Goal: Check status: Check status

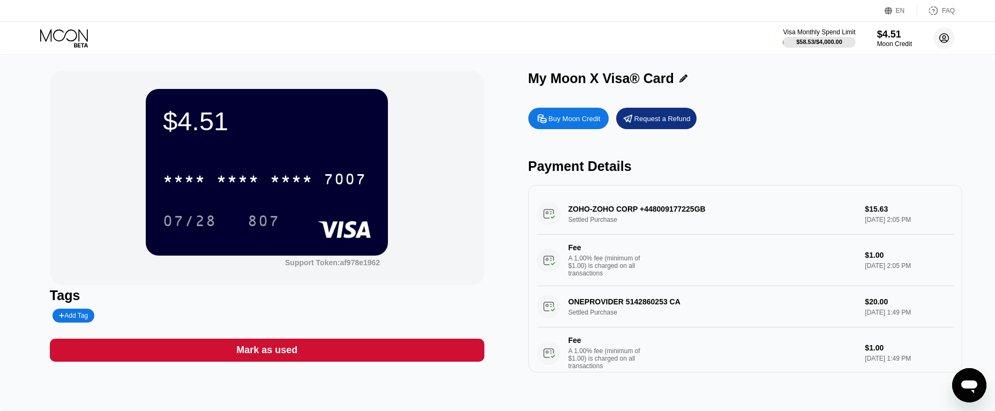
click at [941, 43] on circle at bounding box center [944, 37] width 21 height 21
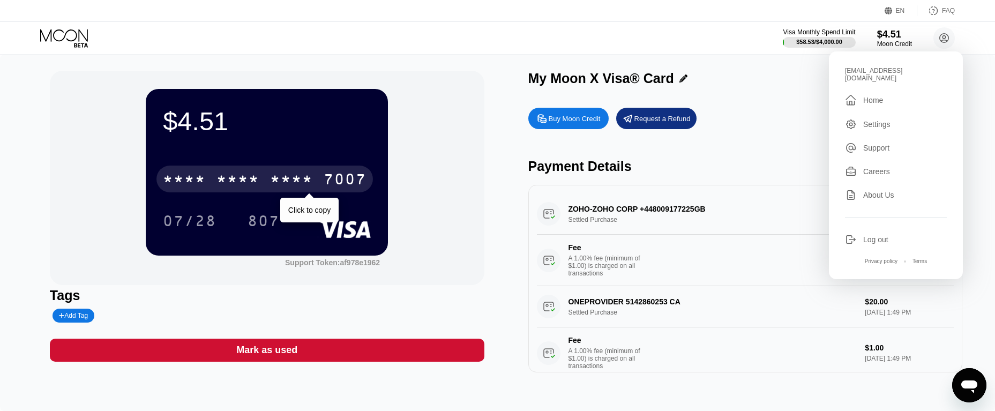
click at [316, 180] on div "* * * * * * * * * * * * 7007" at bounding box center [265, 179] width 217 height 27
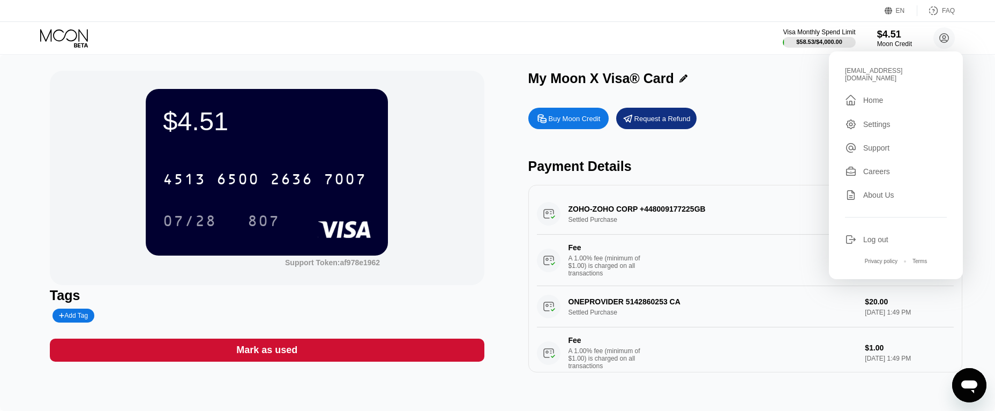
click at [79, 36] on icon at bounding box center [64, 35] width 48 height 12
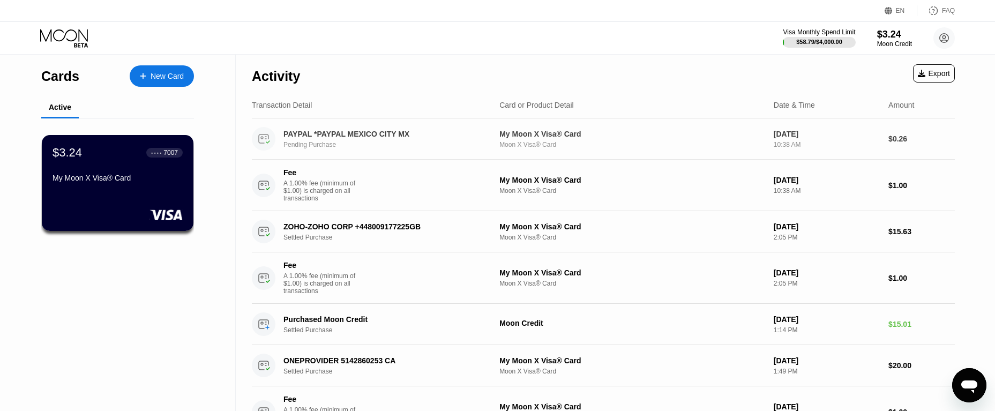
click at [343, 137] on div "PAYPAL *PAYPAL MEXICO CITY MX" at bounding box center [384, 134] width 200 height 9
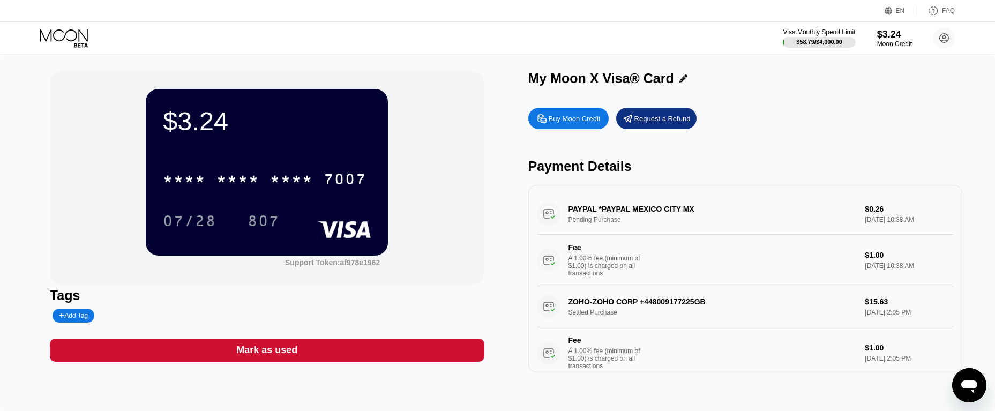
scroll to position [54, 0]
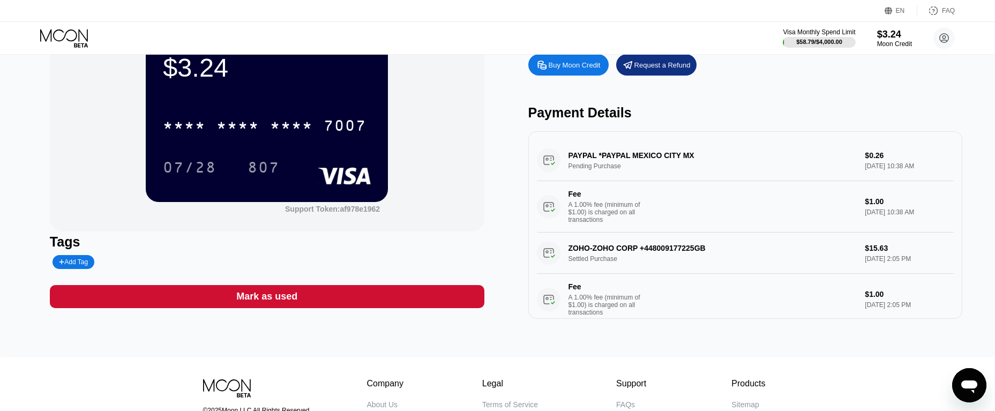
click at [633, 158] on div "PAYPAL *PAYPAL MEXICO CITY MX Pending Purchase $0.26 Aug 22, 2025 10:38 AM Fee …" at bounding box center [746, 186] width 418 height 93
click at [645, 158] on div "PAYPAL *PAYPAL MEXICO CITY MX Pending Purchase $0.26 Aug 22, 2025 10:38 AM Fee …" at bounding box center [746, 186] width 418 height 93
click at [649, 159] on div "PAYPAL *PAYPAL MEXICO CITY MX Pending Purchase $0.26 Aug 22, 2025 10:38 AM Fee …" at bounding box center [746, 186] width 418 height 93
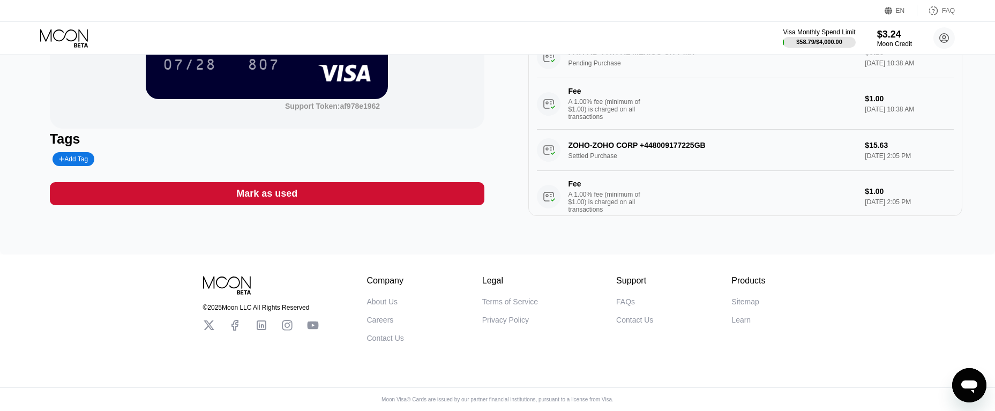
scroll to position [4, 0]
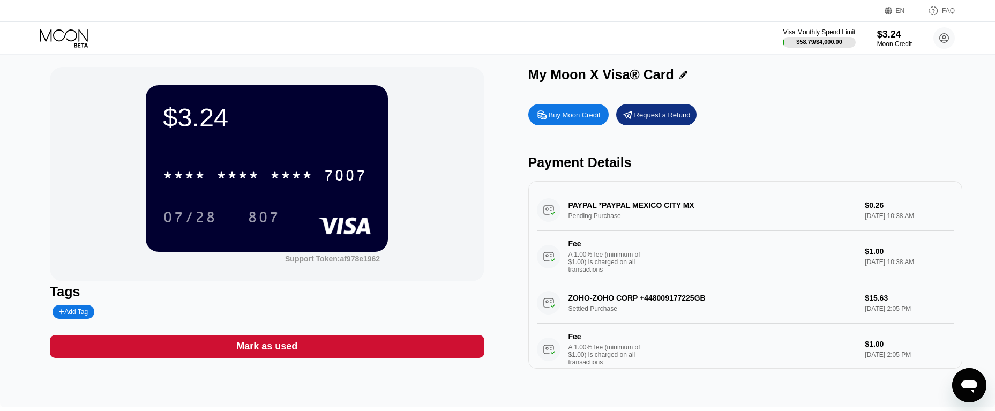
click at [549, 215] on div "PAYPAL *PAYPAL MEXICO CITY MX Pending Purchase $0.26 Aug 22, 2025 10:38 AM Fee …" at bounding box center [746, 236] width 418 height 93
click at [65, 40] on icon at bounding box center [65, 38] width 50 height 19
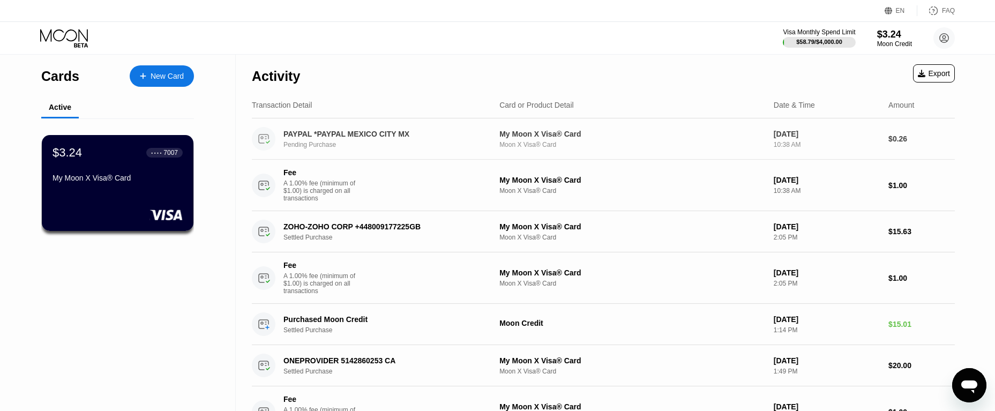
click at [539, 136] on div "My Moon X Visa® Card" at bounding box center [633, 134] width 266 height 9
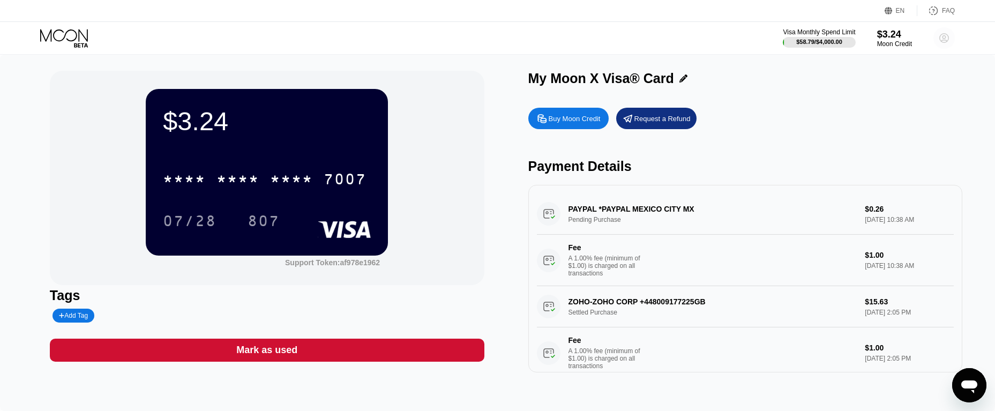
click at [943, 41] on circle at bounding box center [944, 37] width 21 height 21
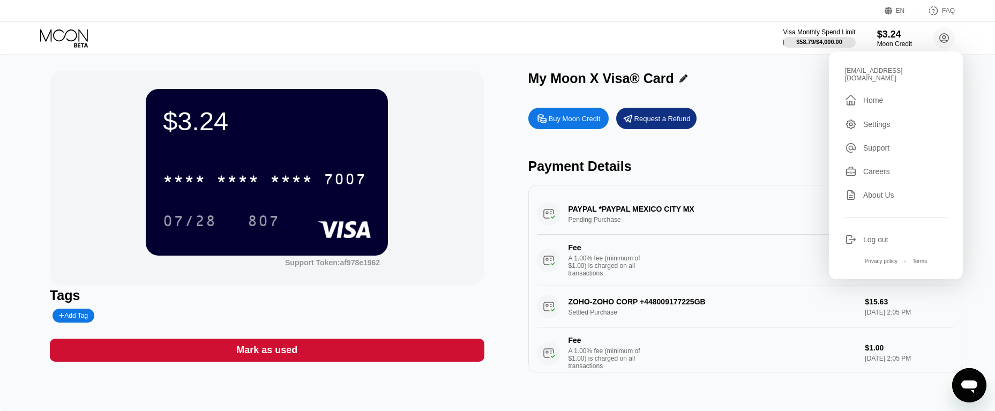
click at [868, 96] on div "Home" at bounding box center [873, 100] width 20 height 9
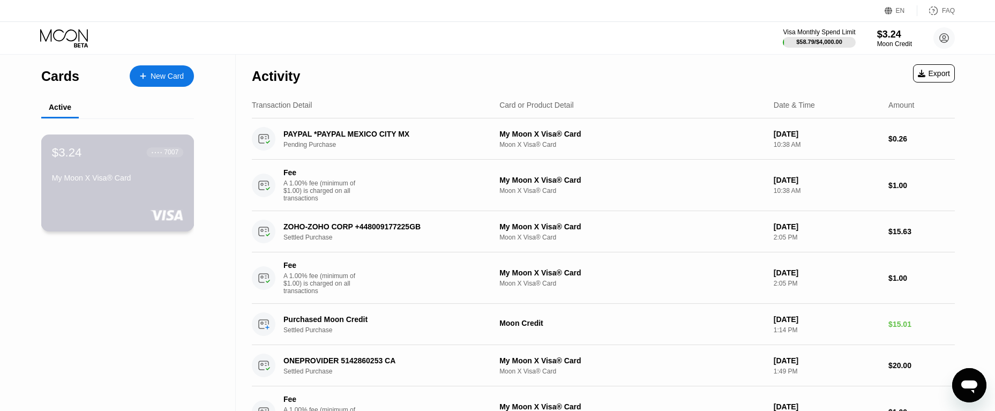
click at [93, 174] on div "$3.24 ● ● ● ● 7007 My Moon X Visa® Card" at bounding box center [117, 165] width 131 height 41
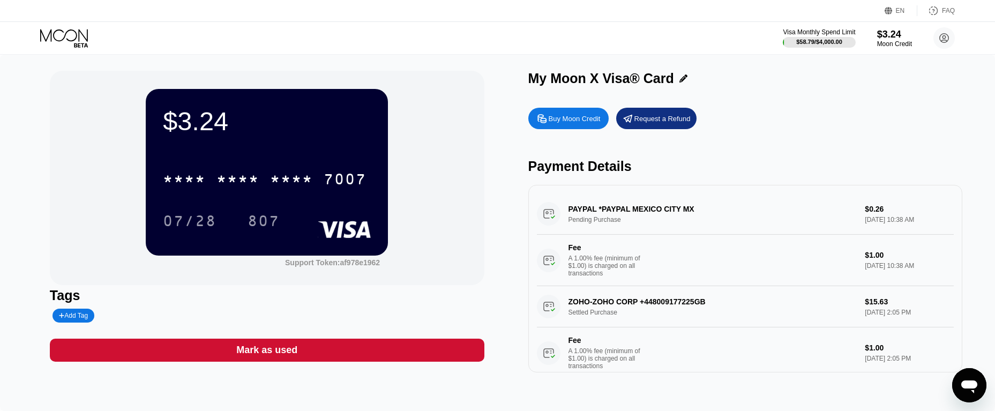
click at [623, 215] on div "PAYPAL *PAYPAL MEXICO CITY MX Pending Purchase $0.26 Aug 22, 2025 10:38 AM Fee …" at bounding box center [746, 239] width 418 height 93
click at [341, 172] on div "* * * * * * * * * * * * 7007" at bounding box center [265, 179] width 217 height 27
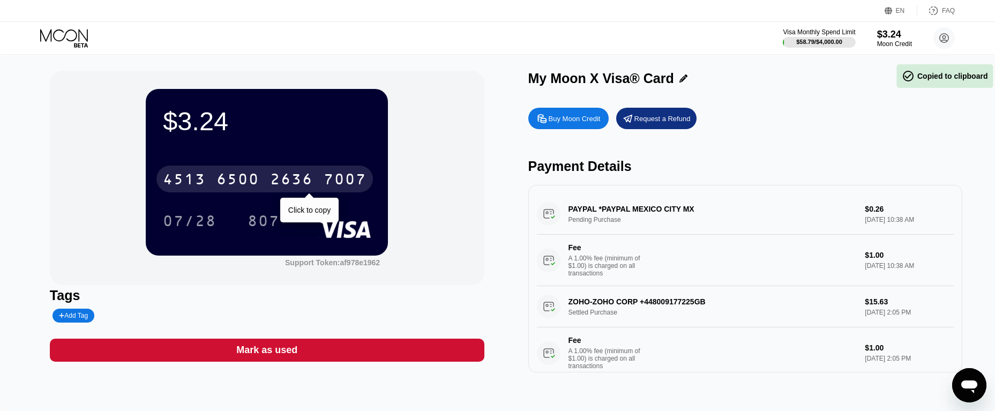
click at [352, 185] on div "7007" at bounding box center [345, 180] width 43 height 17
